Goal: Information Seeking & Learning: Find specific fact

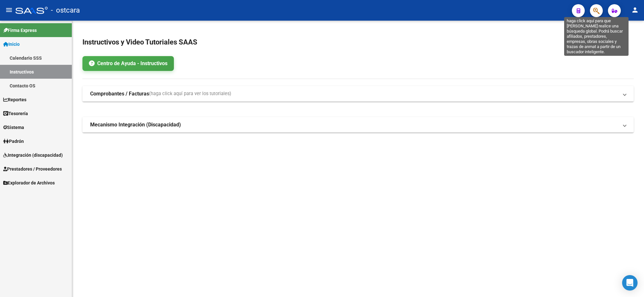
click at [598, 11] on icon "button" at bounding box center [596, 10] width 6 height 7
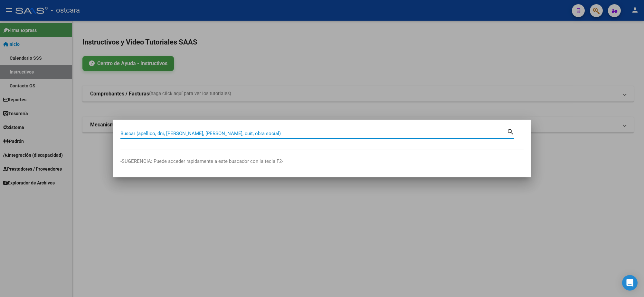
paste input "30-71623110-7"
type input "30716231107"
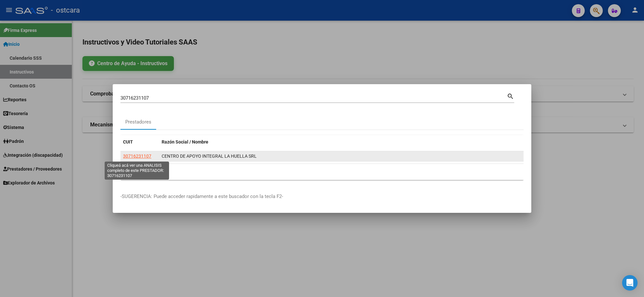
click at [142, 155] on span "30716231107" at bounding box center [137, 155] width 28 height 5
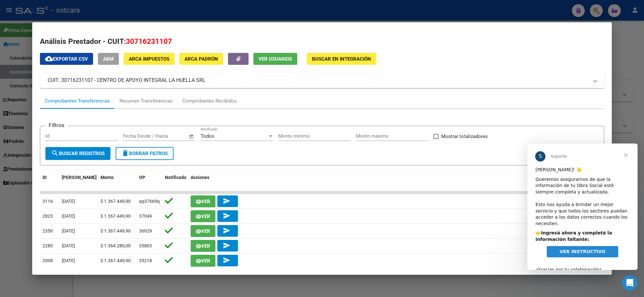
click at [627, 155] on span "Cerrar" at bounding box center [625, 154] width 23 height 23
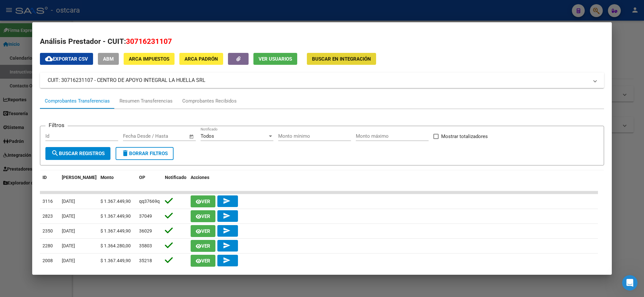
click at [339, 59] on span "Buscar en Integración" at bounding box center [341, 59] width 59 height 6
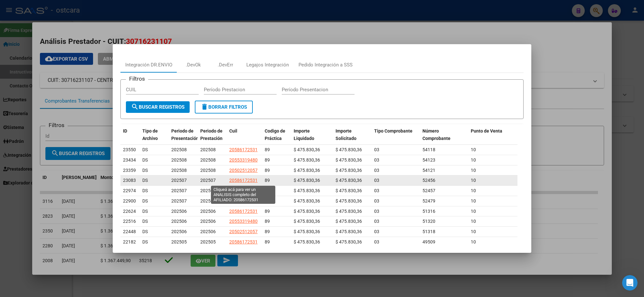
click at [251, 180] on span "20586172531" at bounding box center [243, 179] width 28 height 5
type textarea "20586172531"
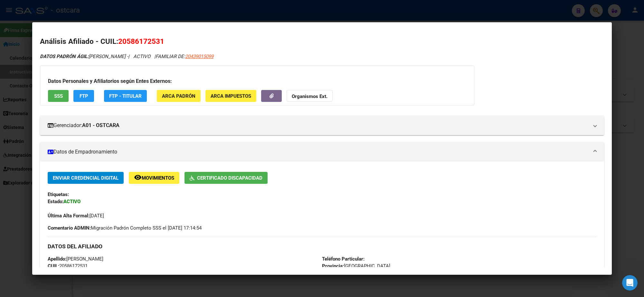
drag, startPoint x: 170, startPoint y: 37, endPoint x: 120, endPoint y: 36, distance: 49.6
click at [120, 36] on h2 "Análisis Afiliado - CUIL: 20586172531" at bounding box center [322, 41] width 564 height 11
copy span "20586172531"
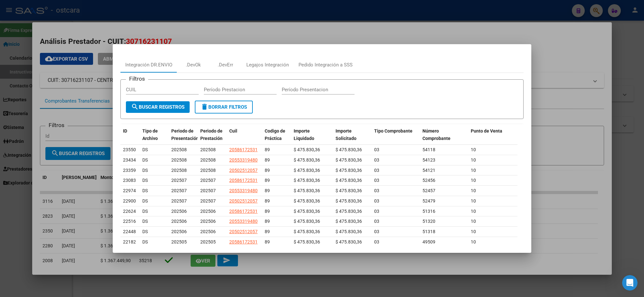
click at [237, 26] on div at bounding box center [322, 148] width 644 height 297
